Goal: Navigation & Orientation: Find specific page/section

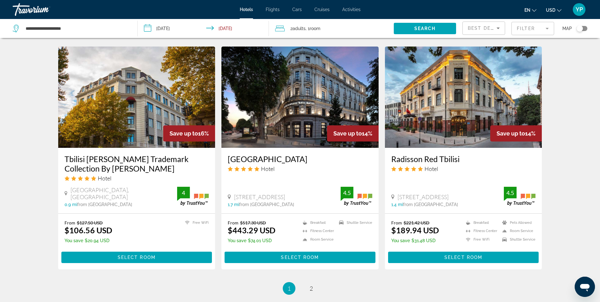
scroll to position [776, 0]
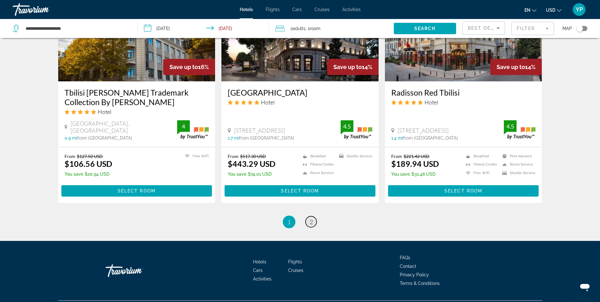
click at [314, 216] on link "page 2" at bounding box center [311, 221] width 11 height 11
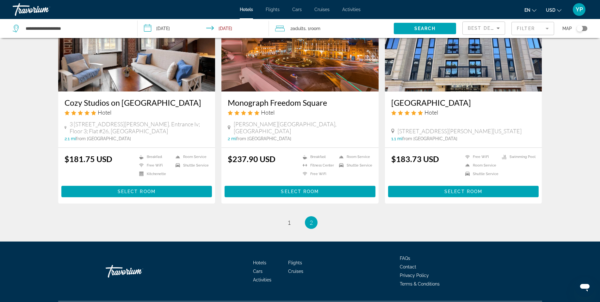
scroll to position [766, 0]
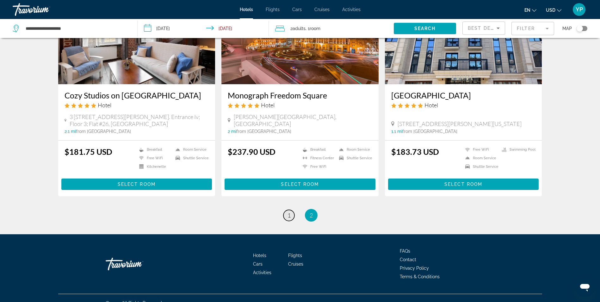
click at [288, 212] on span "1" at bounding box center [289, 215] width 3 height 7
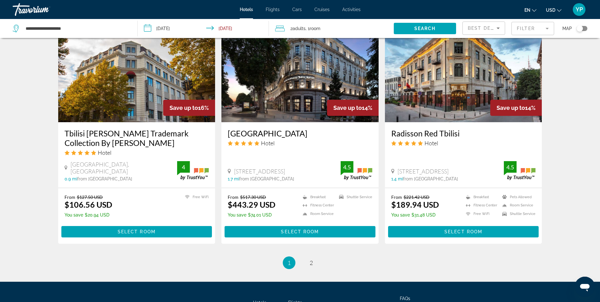
scroll to position [776, 0]
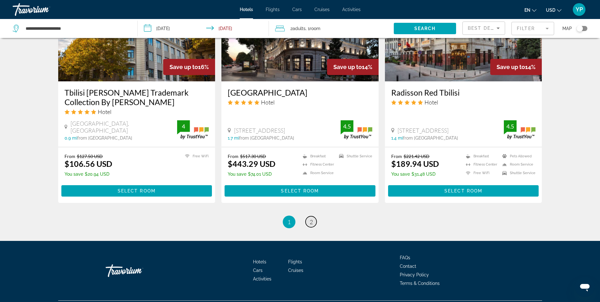
click at [313, 216] on link "page 2" at bounding box center [311, 221] width 11 height 11
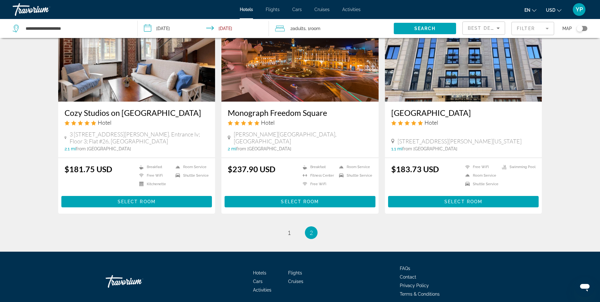
scroll to position [766, 0]
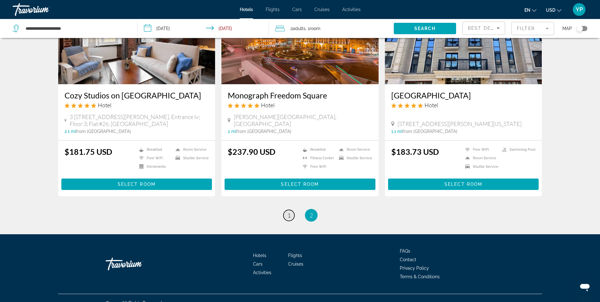
click at [285, 210] on link "page 1" at bounding box center [288, 215] width 11 height 11
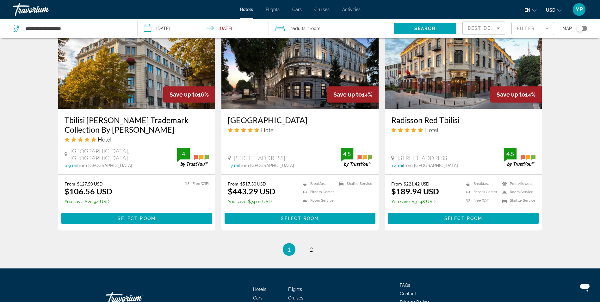
scroll to position [776, 0]
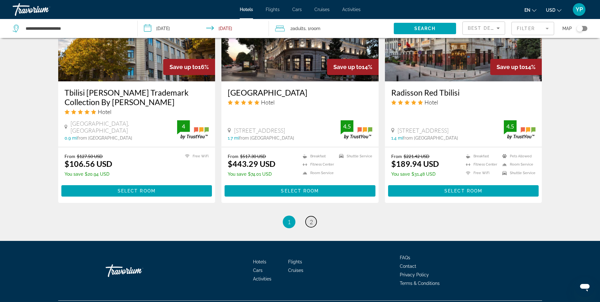
click at [308, 216] on link "page 2" at bounding box center [311, 221] width 11 height 11
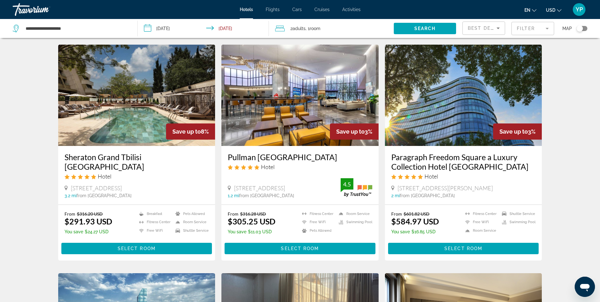
scroll to position [253, 0]
